Goal: Find specific page/section: Find specific page/section

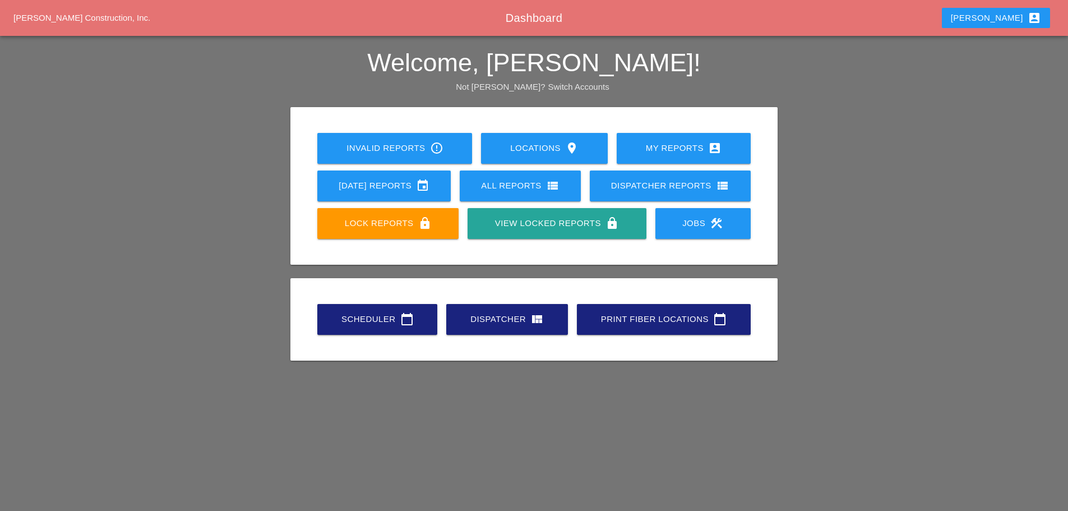
click at [377, 320] on div "Scheduler calendar_today" at bounding box center [377, 318] width 84 height 13
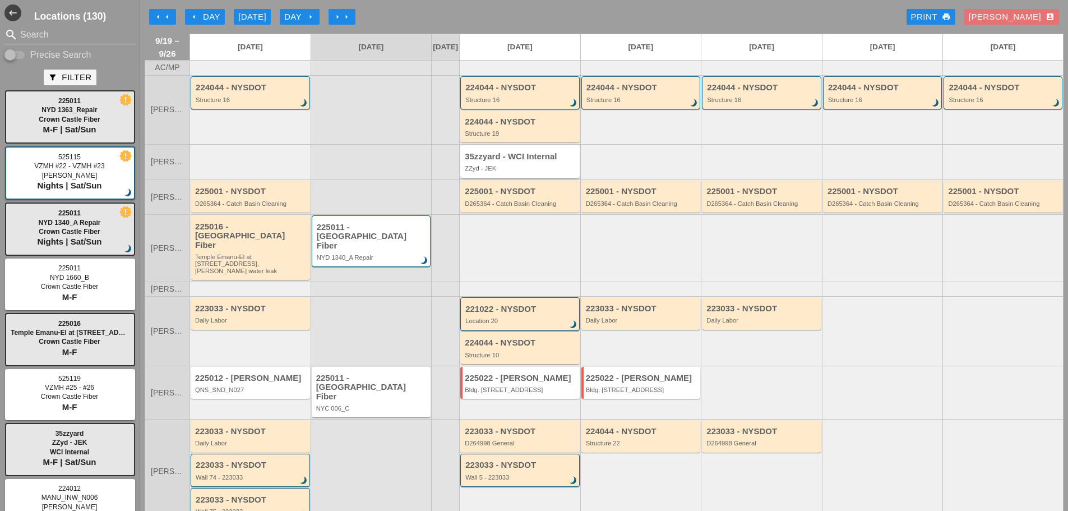
click at [506, 161] on div "35zzyard - WCI Internal" at bounding box center [521, 157] width 112 height 10
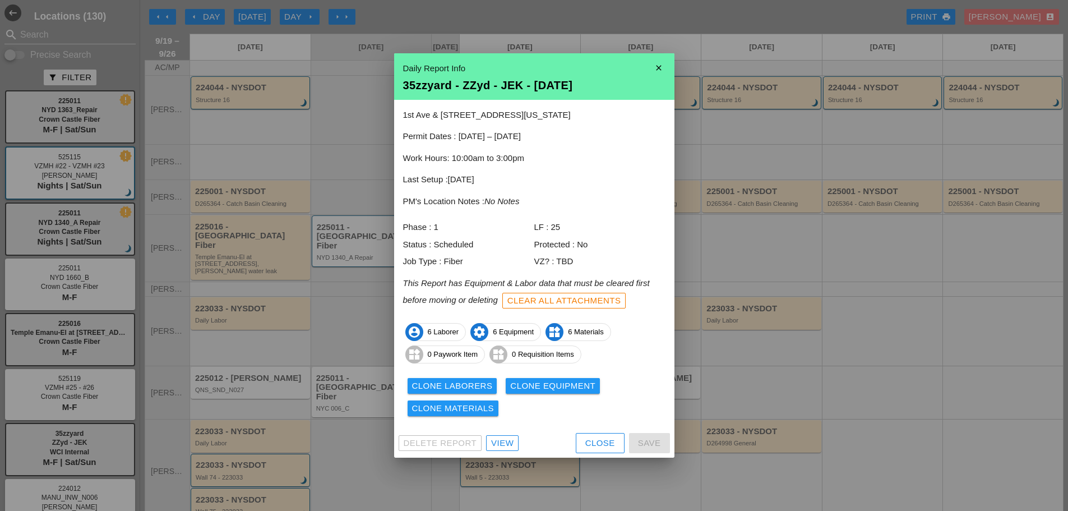
click at [505, 438] on div "View" at bounding box center [502, 443] width 22 height 13
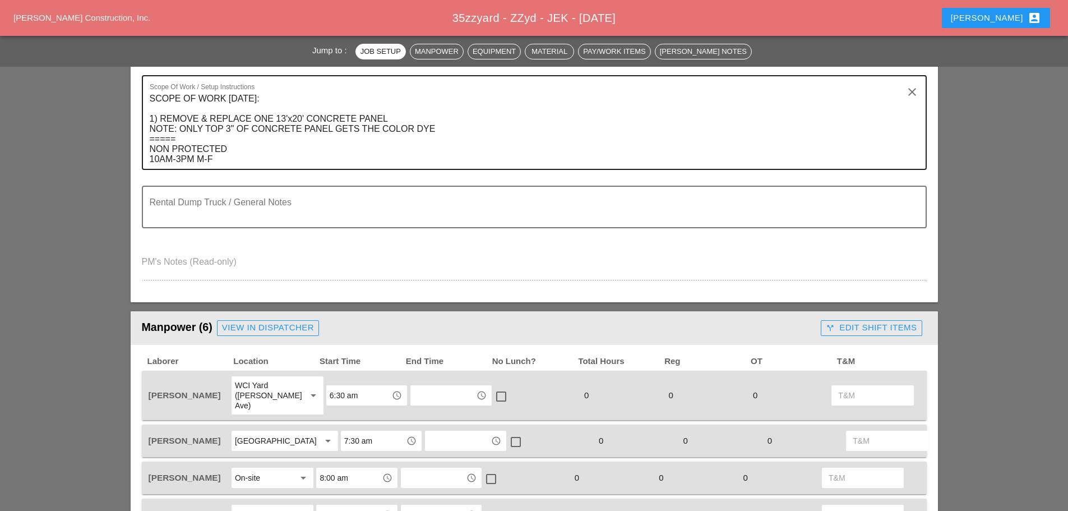
scroll to position [448, 0]
